Goal: Information Seeking & Learning: Find specific fact

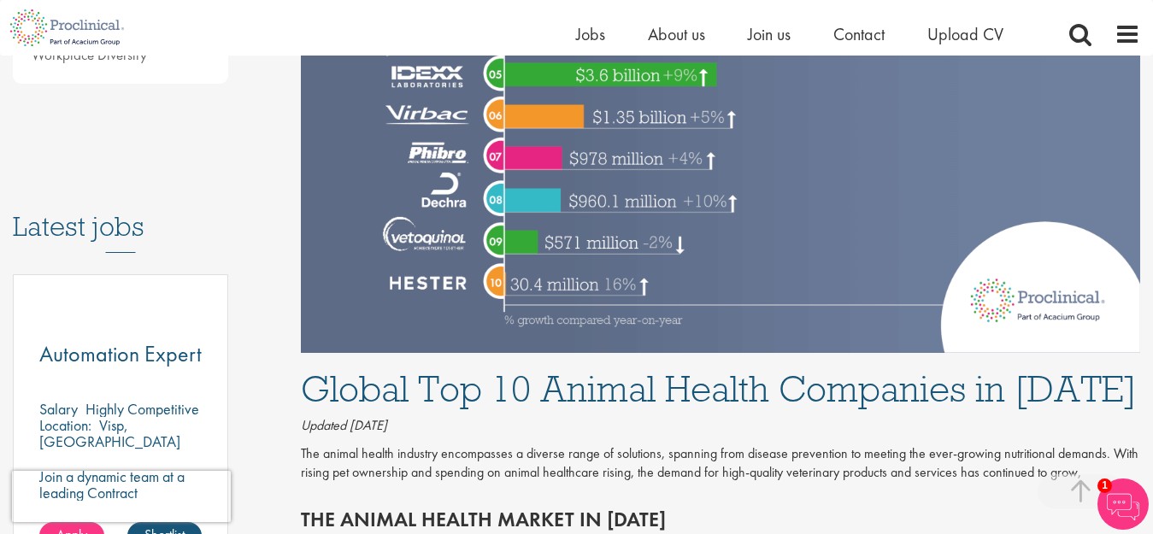
scroll to position [855, 0]
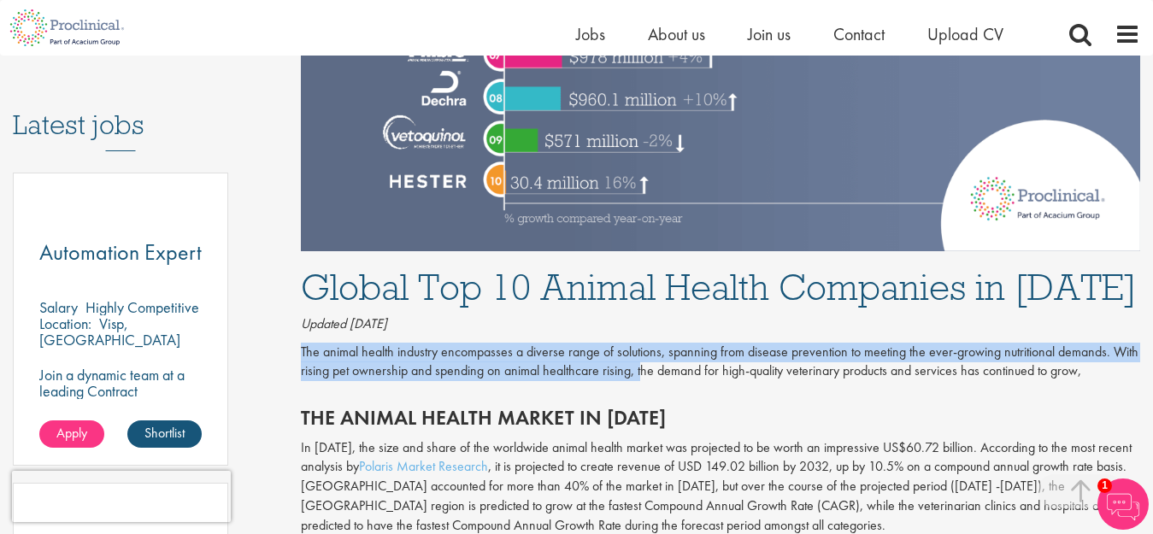
drag, startPoint x: 302, startPoint y: 301, endPoint x: 648, endPoint y: 327, distance: 347.3
click at [640, 343] on p "The animal health industry encompasses a diverse range of solutions, spanning f…" at bounding box center [721, 362] width 840 height 39
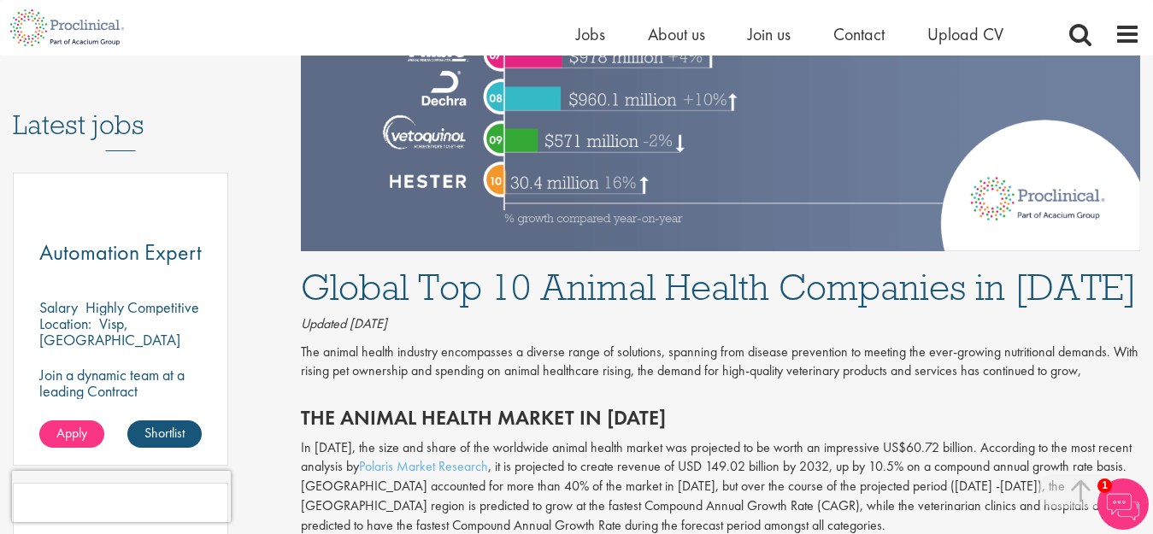
click at [757, 390] on div "The Animal Health Market in [DATE]" at bounding box center [720, 414] width 865 height 48
click at [710, 407] on h2 "The Animal Health Market in [DATE]" at bounding box center [721, 418] width 840 height 22
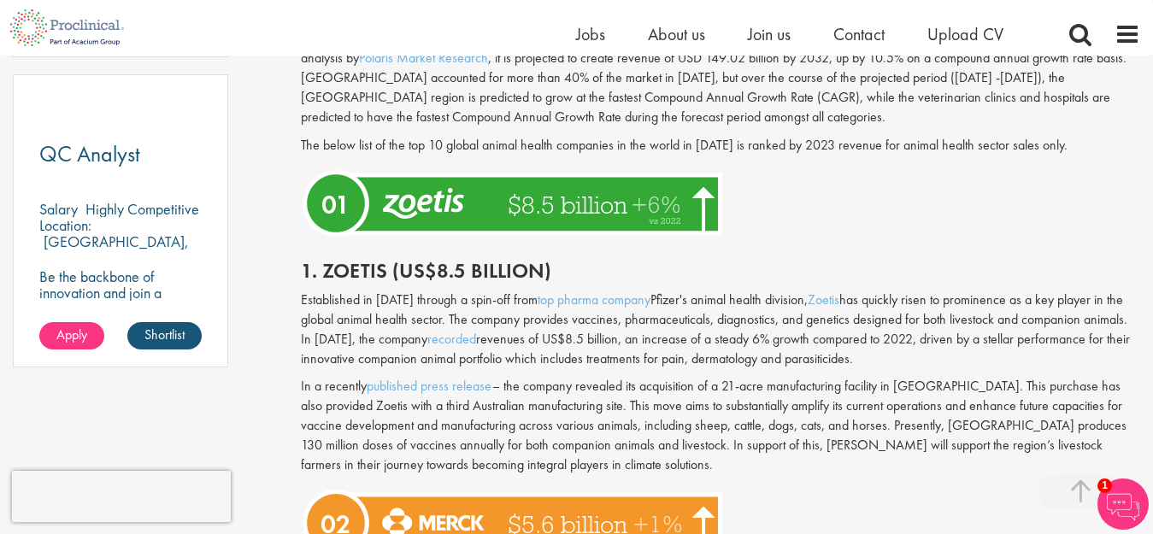
scroll to position [1282, 0]
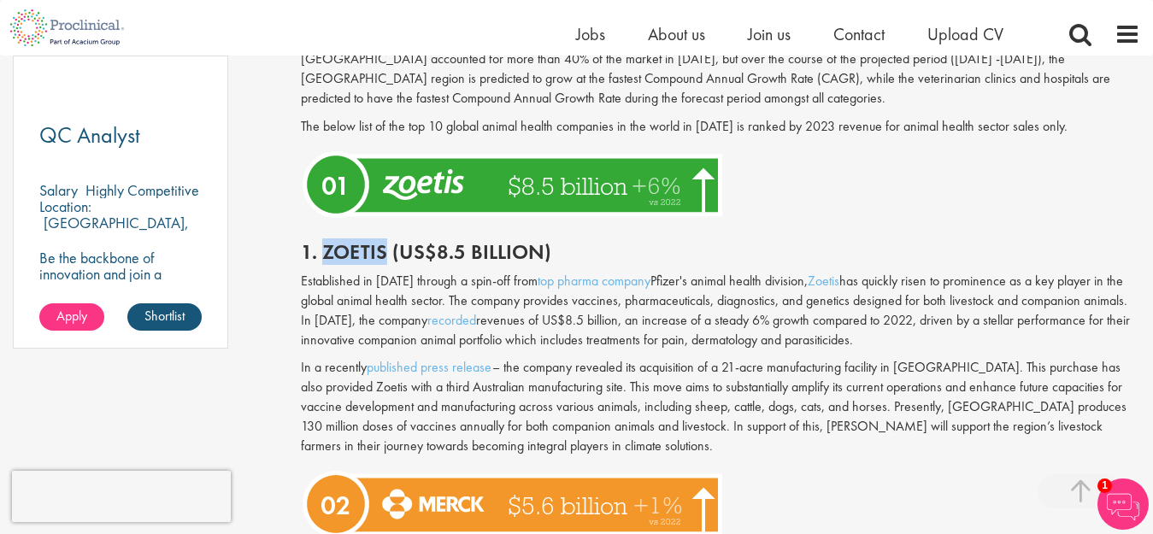
drag, startPoint x: 324, startPoint y: 202, endPoint x: 384, endPoint y: 209, distance: 60.2
click at [384, 241] on h2 "1. Zoetis (US$8.5 billion)" at bounding box center [721, 252] width 840 height 22
copy h2 "Zoetis"
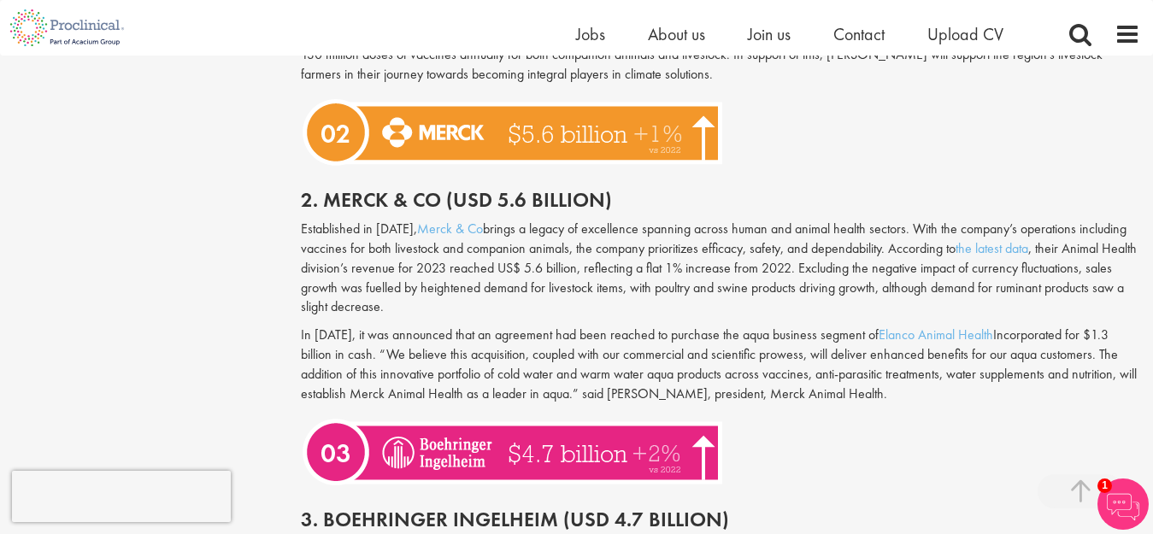
scroll to position [1624, 0]
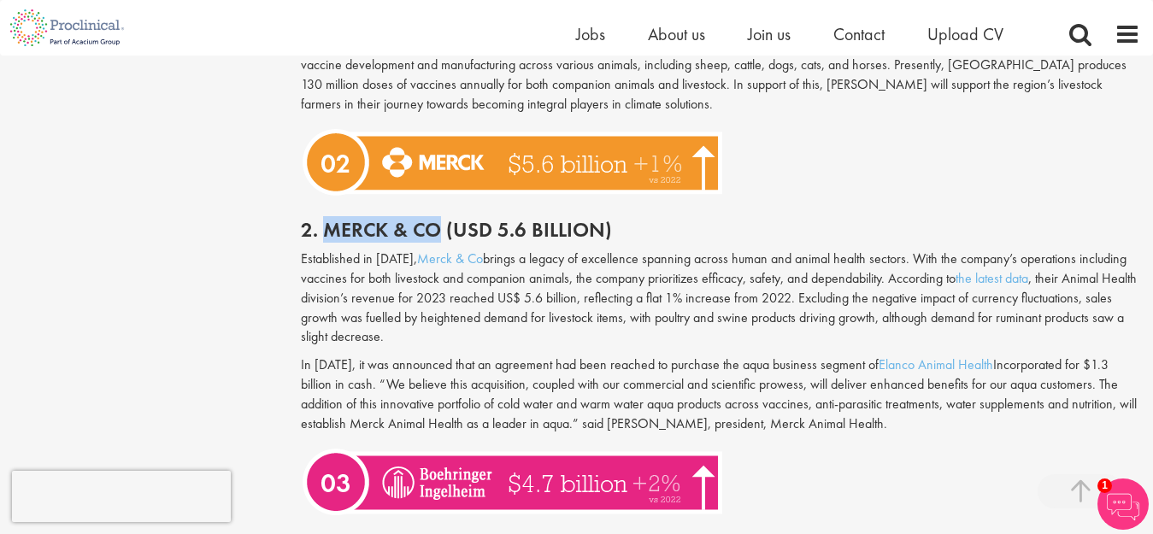
drag, startPoint x: 325, startPoint y: 186, endPoint x: 438, endPoint y: 186, distance: 112.9
click at [438, 219] on h2 "2. Merck & Co (USD 5.6 billion)" at bounding box center [721, 230] width 840 height 22
copy h2 "Merck & Co"
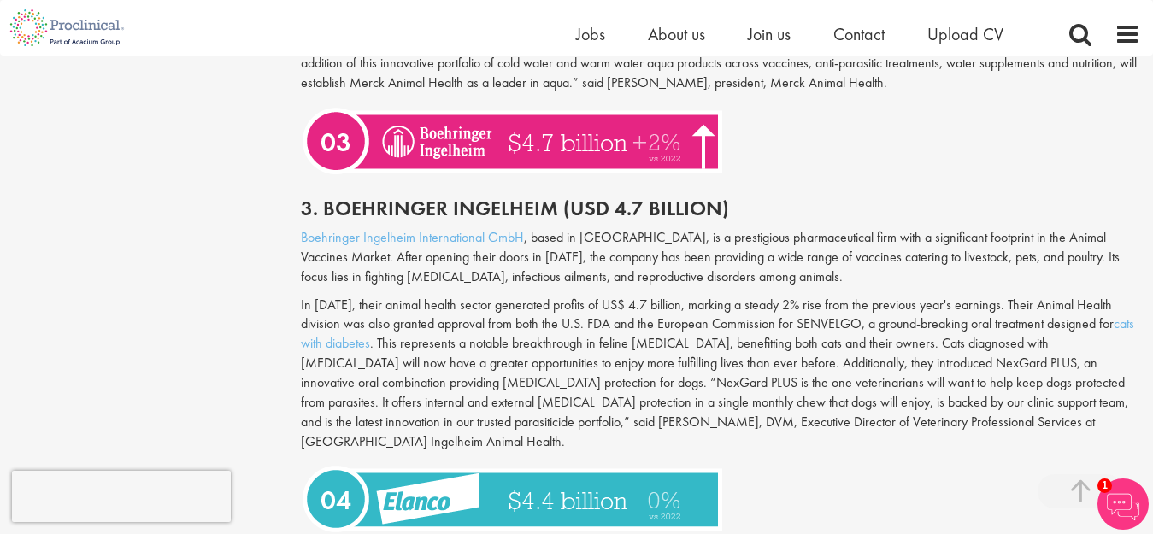
scroll to position [1966, 0]
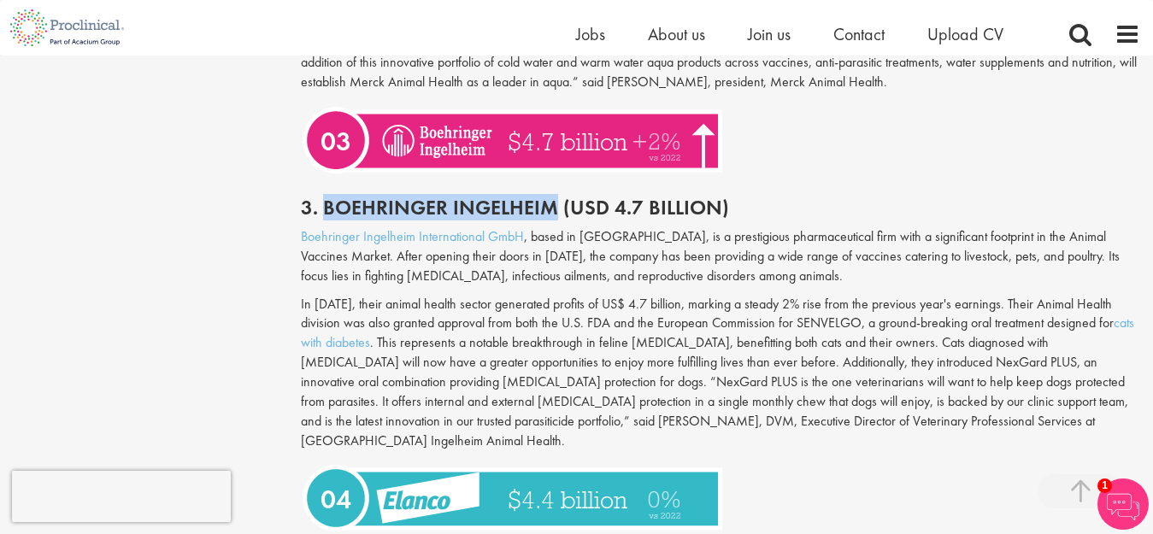
drag, startPoint x: 321, startPoint y: 158, endPoint x: 554, endPoint y: 156, distance: 232.6
click at [554, 197] on h2 "3. Boehringer Ingelheim (USD 4.7 Billion)" at bounding box center [721, 208] width 840 height 22
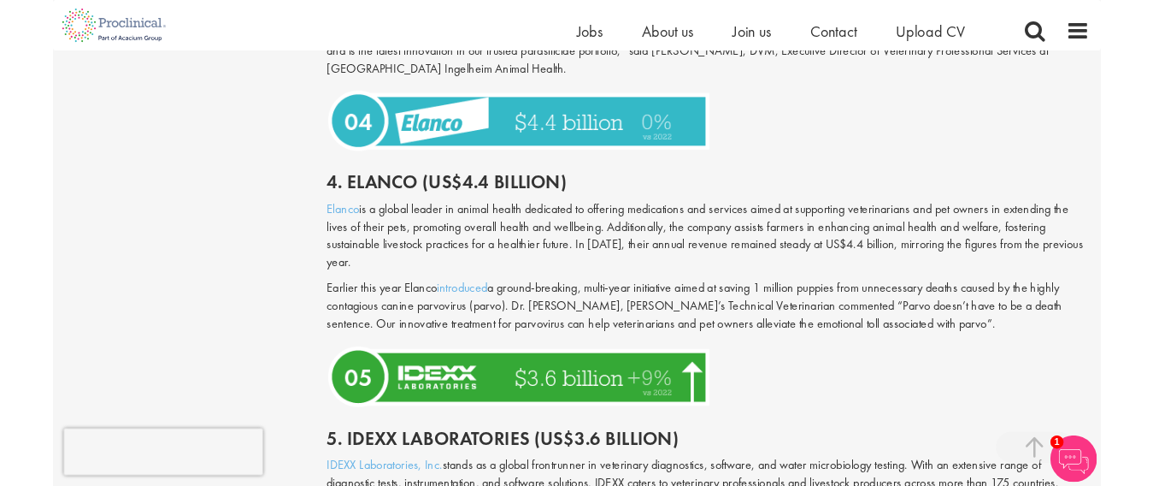
scroll to position [2308, 0]
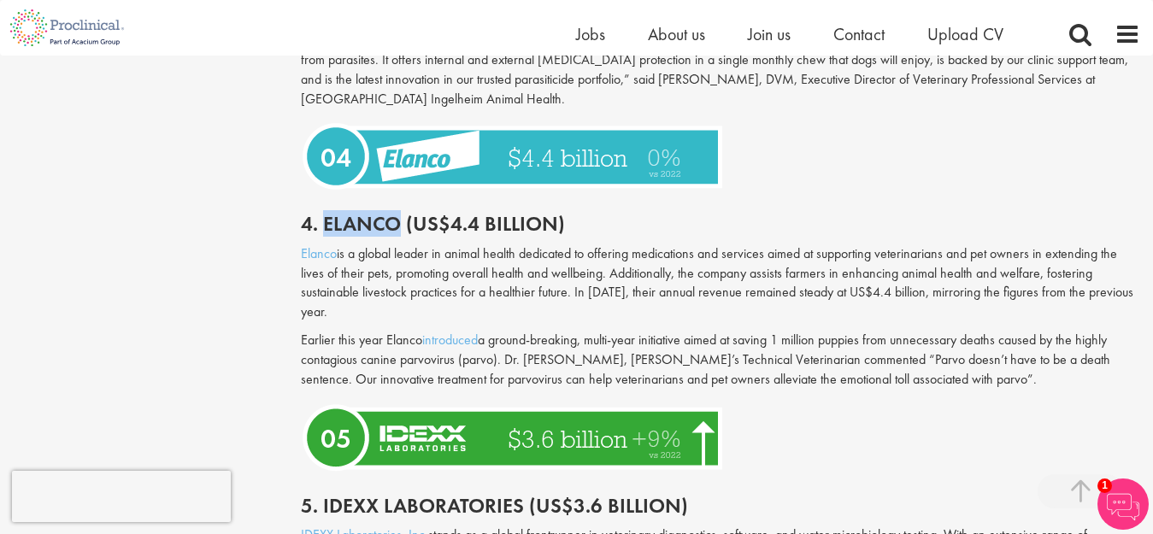
drag, startPoint x: 325, startPoint y: 156, endPoint x: 398, endPoint y: 157, distance: 73.5
click at [398, 213] on h2 "4. Elanco (US$4.4 billion)" at bounding box center [721, 224] width 840 height 22
copy h2 "Elanco"
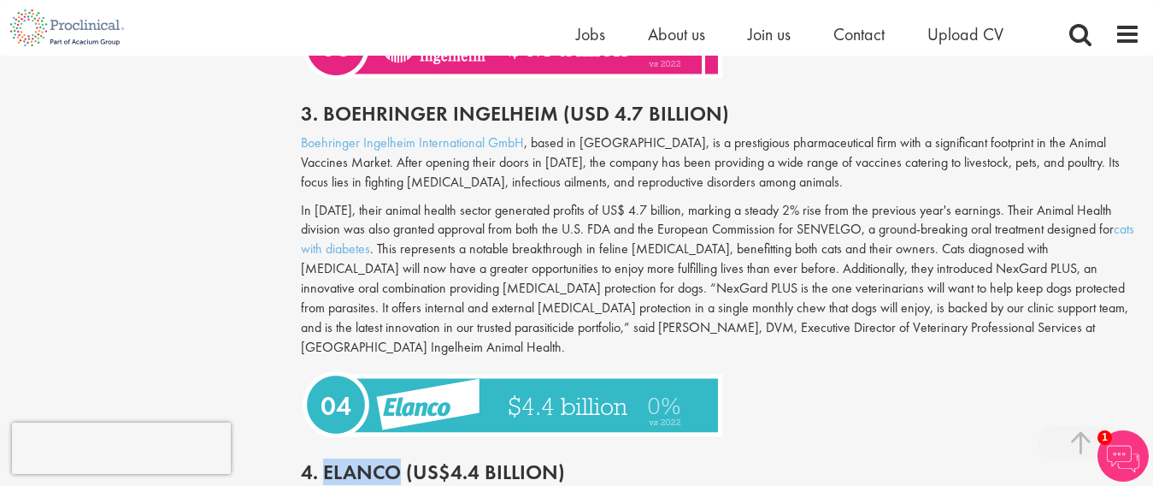
scroll to position [2052, 0]
